Goal: Information Seeking & Learning: Learn about a topic

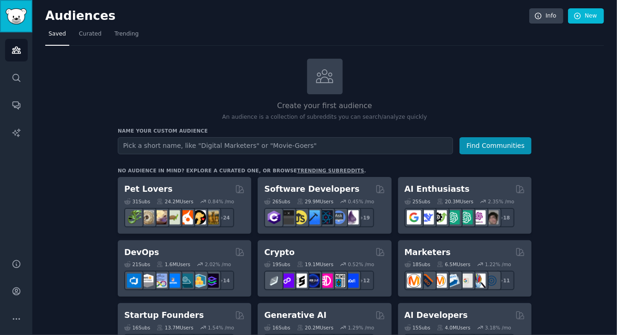
click at [14, 20] on img "Sidebar" at bounding box center [16, 16] width 21 height 16
click at [94, 36] on span "Curated" at bounding box center [90, 34] width 23 height 8
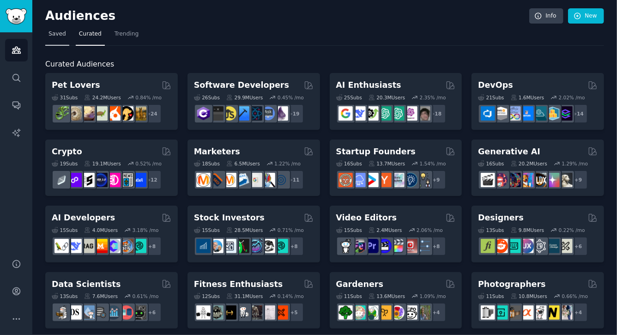
click at [61, 32] on span "Saved" at bounding box center [57, 34] width 18 height 8
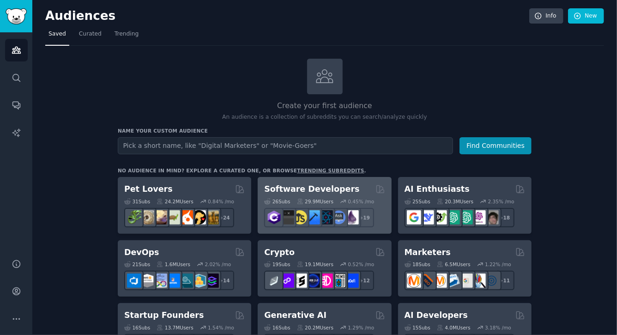
click at [300, 187] on h2 "Software Developers" at bounding box center [311, 189] width 95 height 12
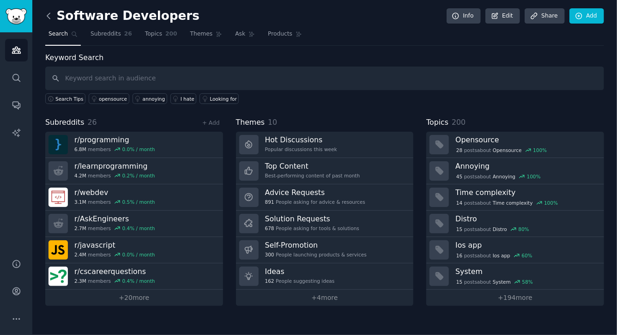
click at [53, 12] on icon at bounding box center [49, 16] width 10 height 10
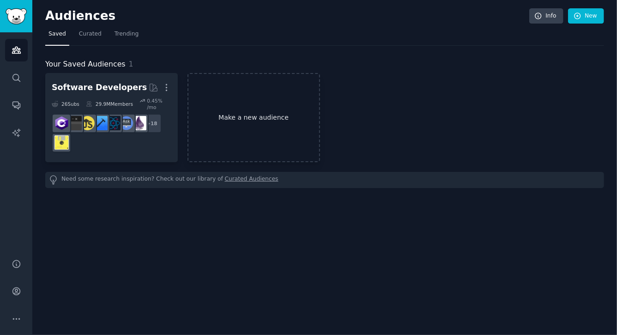
click at [204, 105] on link "Make a new audience" at bounding box center [253, 117] width 132 height 89
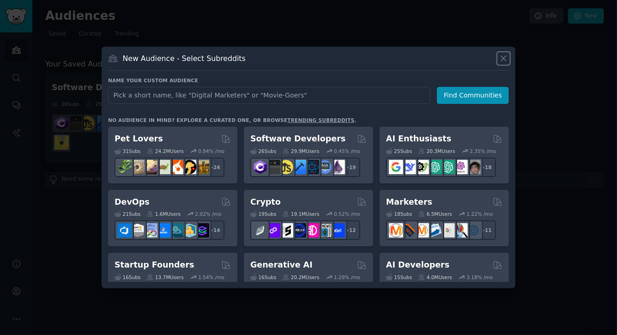
click at [501, 56] on icon at bounding box center [503, 58] width 5 height 5
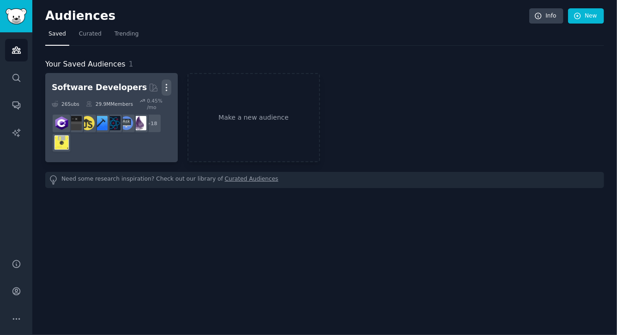
click at [168, 85] on icon "button" at bounding box center [167, 88] width 10 height 10
click at [148, 88] on link "View" at bounding box center [135, 90] width 44 height 19
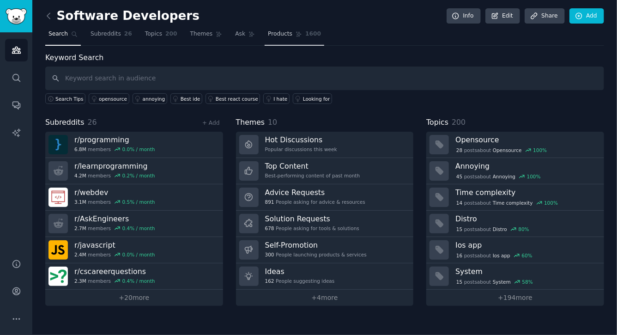
click at [308, 34] on span "1600" at bounding box center [313, 34] width 16 height 8
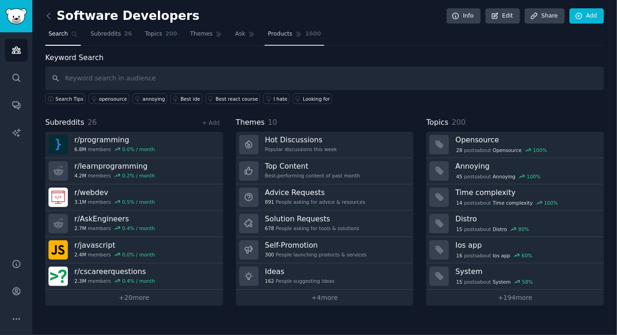
click at [308, 34] on span "1600" at bounding box center [313, 34] width 16 height 8
click at [251, 37] on link "Ask" at bounding box center [245, 36] width 26 height 19
click at [238, 34] on span "Ask" at bounding box center [240, 34] width 10 height 8
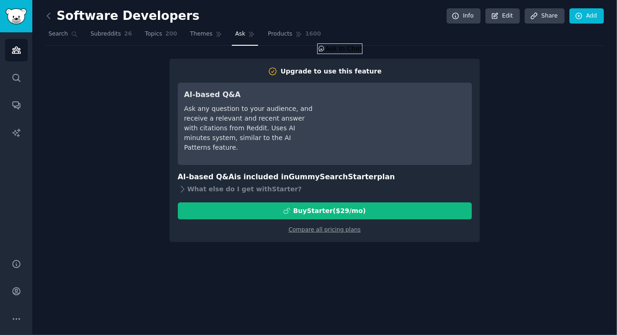
click at [339, 17] on div "Software Developers Info Edit Share Add" at bounding box center [324, 17] width 558 height 19
click at [240, 27] on link "Ask" at bounding box center [245, 36] width 26 height 19
click at [277, 31] on span "Products" at bounding box center [280, 34] width 24 height 8
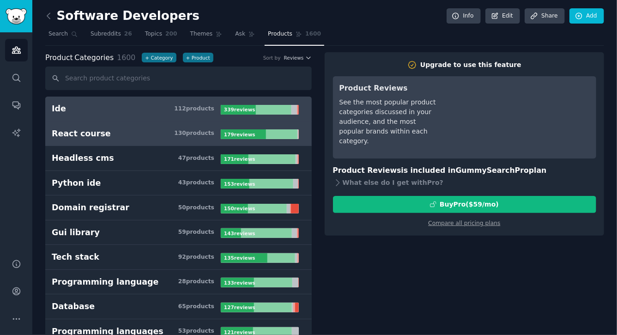
click at [200, 132] on div "130 product s" at bounding box center [194, 133] width 40 height 8
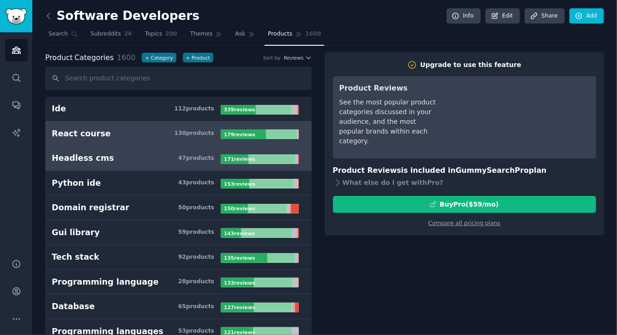
click at [205, 160] on div "47 product s" at bounding box center [196, 158] width 36 height 8
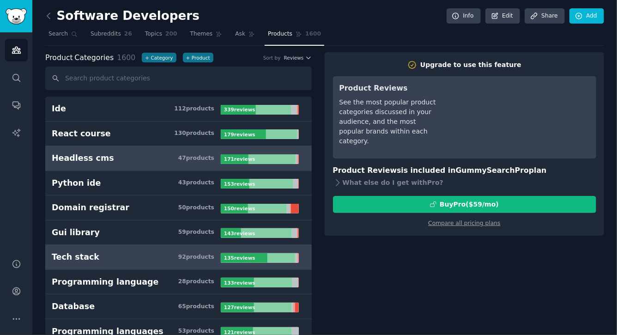
click at [195, 268] on link "Tech stack 92 product s 135 review s" at bounding box center [178, 257] width 266 height 25
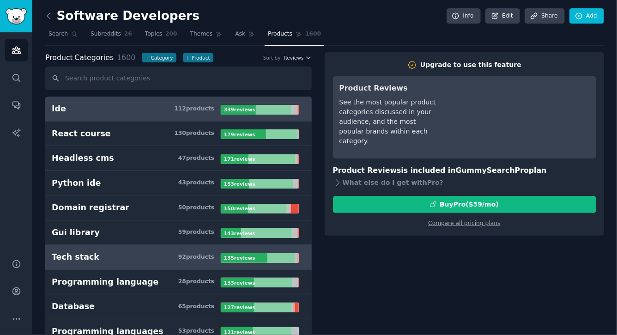
click at [182, 105] on div "112 product s" at bounding box center [194, 109] width 40 height 8
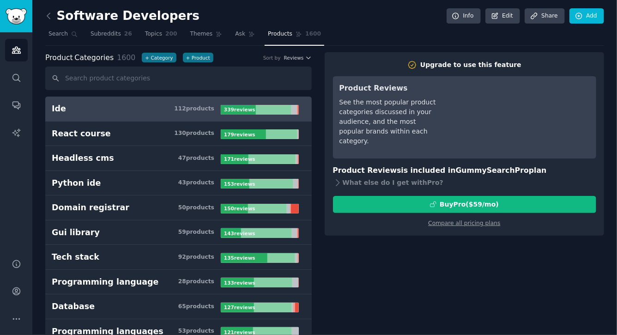
click at [187, 18] on div "Software Developers Info Edit Share Add" at bounding box center [324, 17] width 558 height 19
click at [198, 35] on span "Themes" at bounding box center [201, 34] width 23 height 8
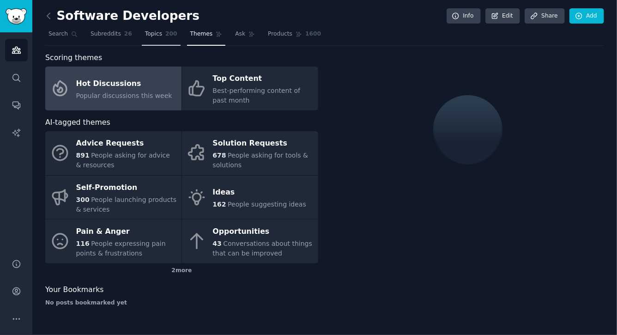
click at [175, 34] on span "200" at bounding box center [171, 34] width 12 height 8
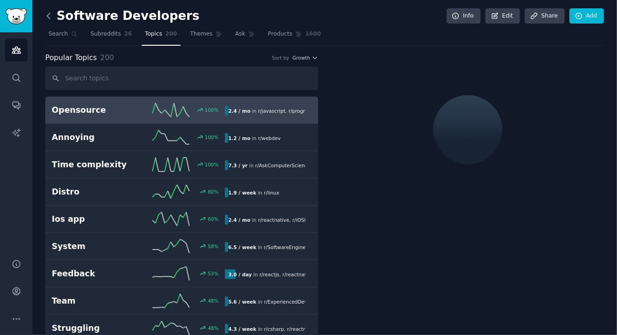
click at [48, 20] on icon at bounding box center [49, 16] width 10 height 10
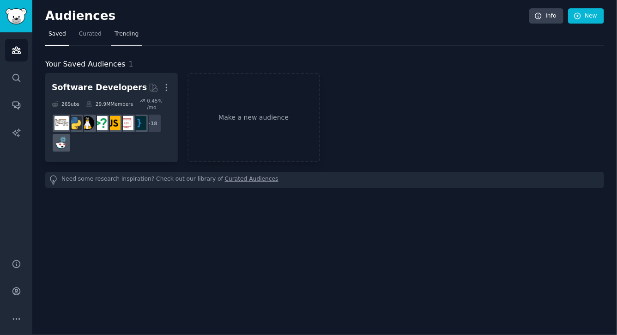
click at [135, 42] on link "Trending" at bounding box center [126, 36] width 30 height 19
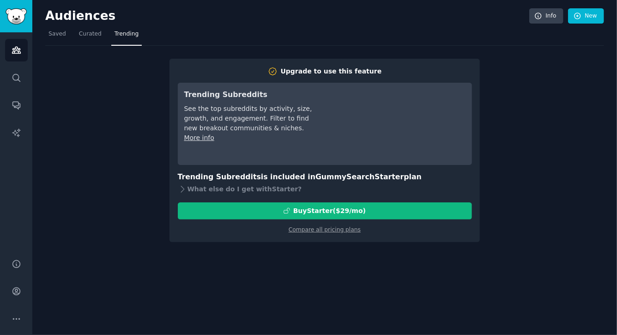
click at [111, 35] on link "Trending" at bounding box center [126, 36] width 30 height 19
click at [98, 36] on span "Curated" at bounding box center [90, 34] width 23 height 8
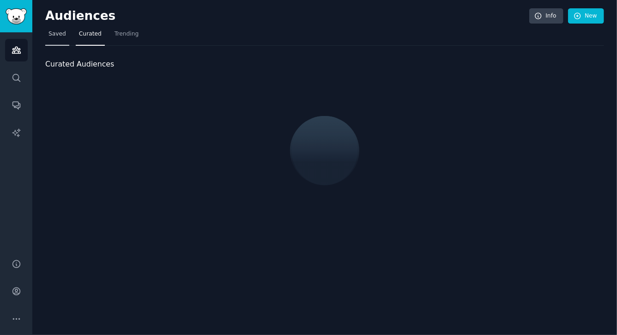
click at [60, 32] on span "Saved" at bounding box center [57, 34] width 18 height 8
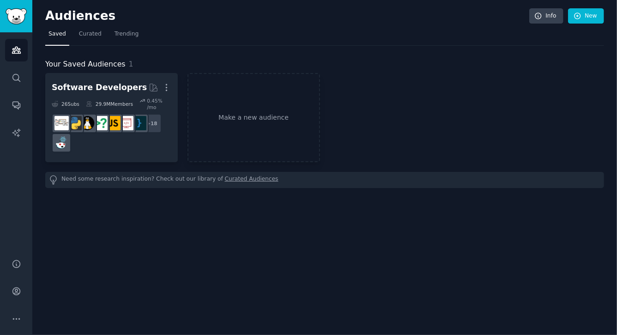
click at [60, 32] on span "Saved" at bounding box center [57, 34] width 18 height 8
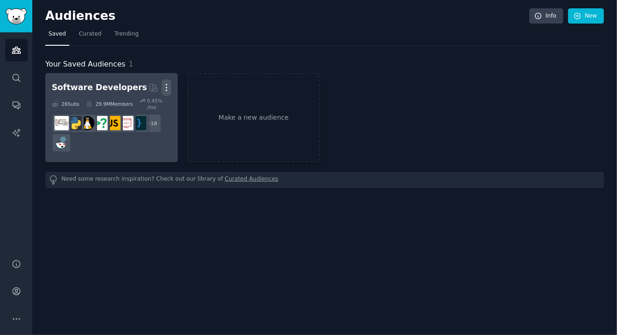
click at [168, 88] on icon "button" at bounding box center [167, 88] width 10 height 10
click at [142, 105] on p "Delete" at bounding box center [141, 107] width 21 height 10
